Goal: Information Seeking & Learning: Check status

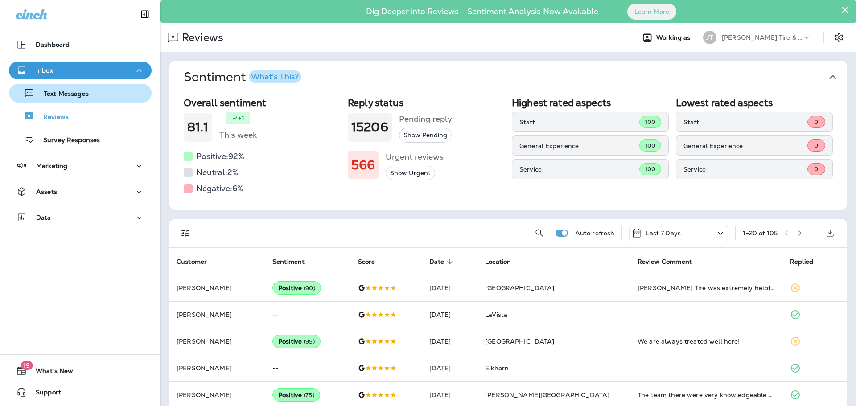
click at [104, 93] on div "Text Messages" at bounding box center [80, 92] width 136 height 13
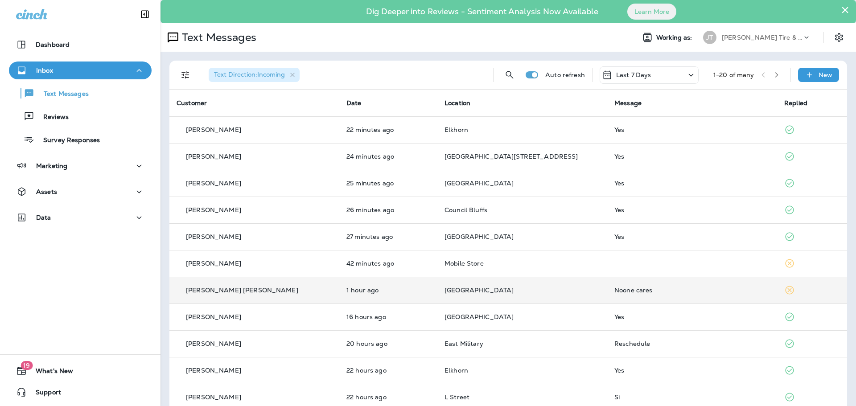
click at [339, 289] on td "1 hour ago" at bounding box center [388, 290] width 98 height 27
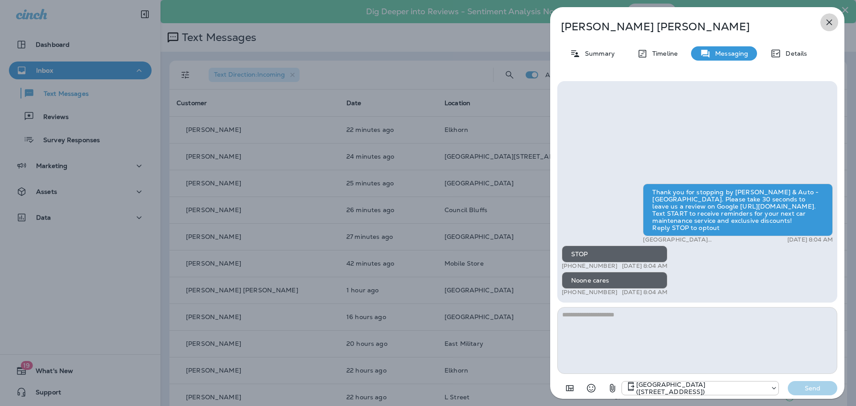
click at [826, 14] on button "button" at bounding box center [829, 22] width 18 height 18
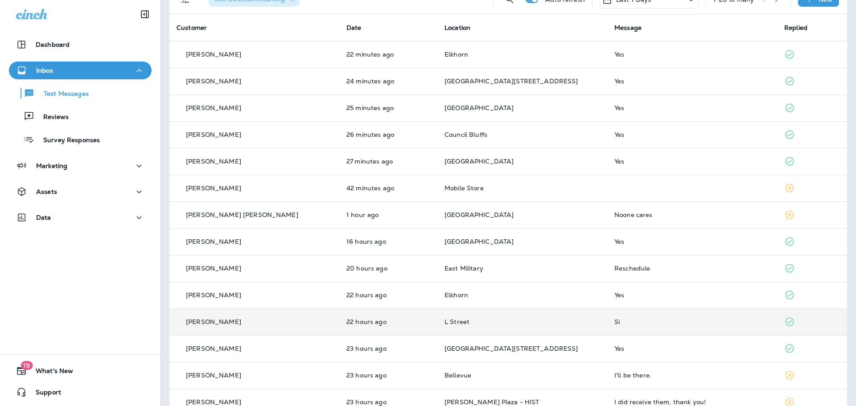
scroll to position [89, 0]
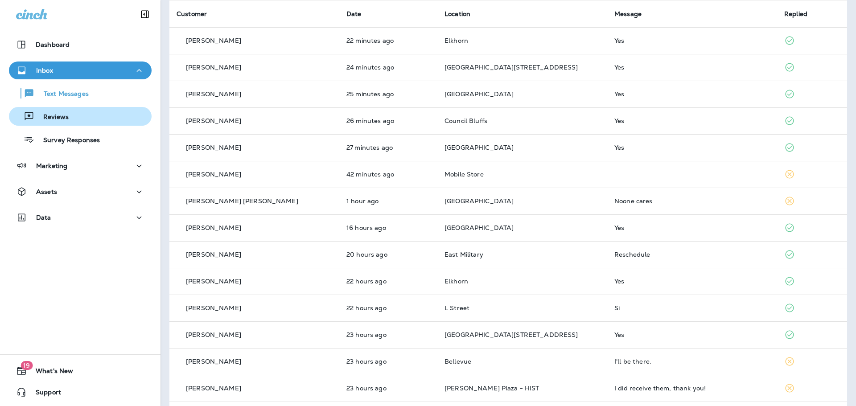
click at [96, 122] on div "Reviews" at bounding box center [80, 116] width 136 height 13
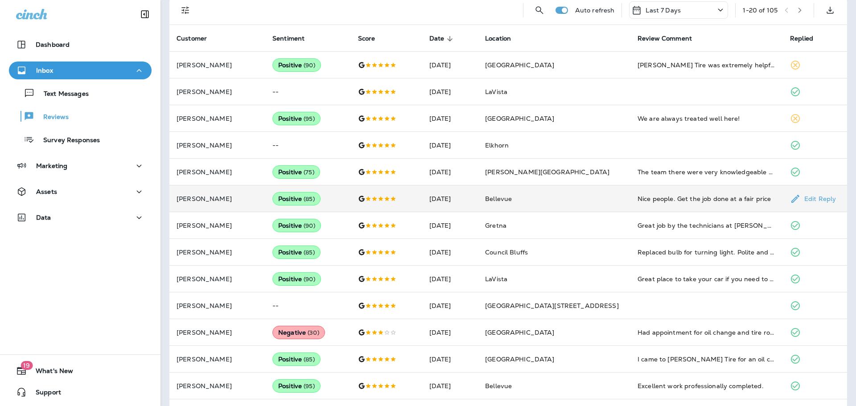
scroll to position [223, 0]
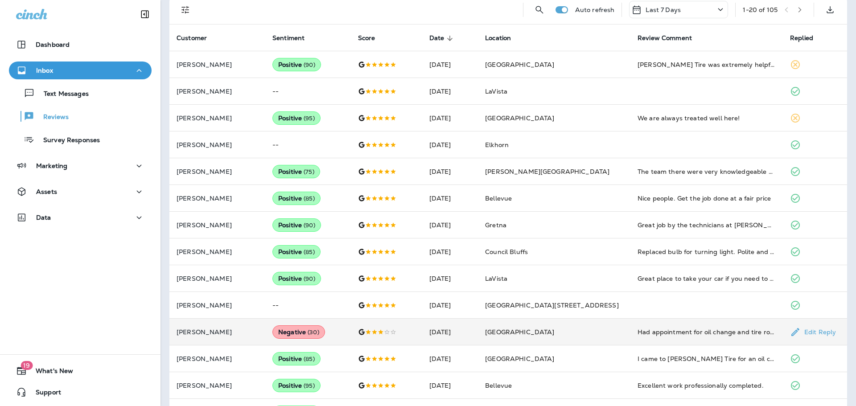
click at [605, 337] on td "[GEOGRAPHIC_DATA]" at bounding box center [554, 332] width 152 height 27
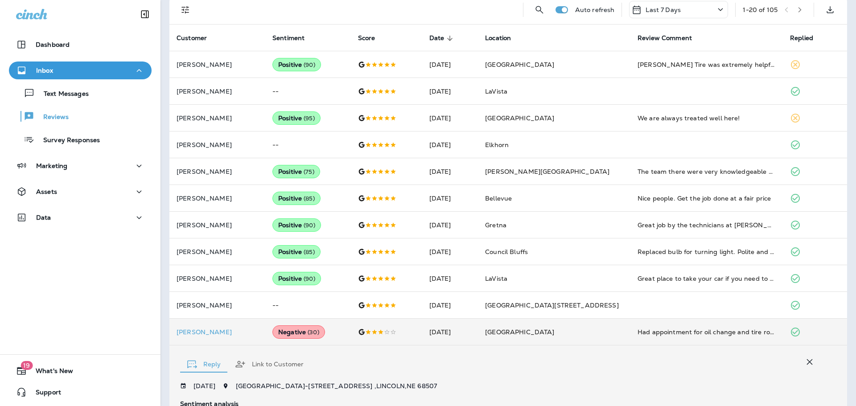
scroll to position [433, 0]
